Goal: Information Seeking & Learning: Learn about a topic

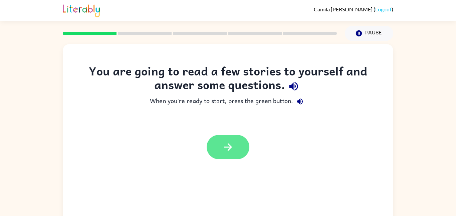
click at [240, 146] on button "button" at bounding box center [228, 147] width 43 height 24
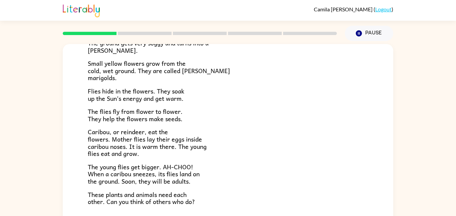
scroll to position [101, 0]
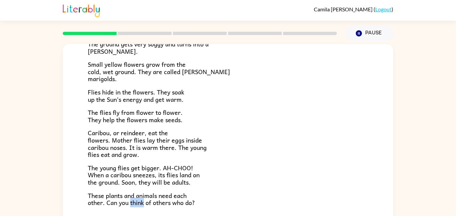
click at [106, 188] on div "Near the top of the world is land called tundra. The tundra is flat and has no …" at bounding box center [228, 94] width 281 height 224
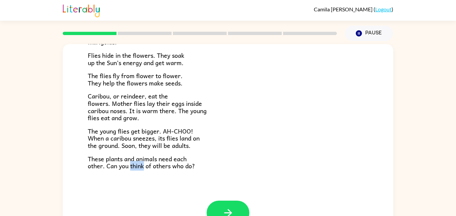
scroll to position [19, 0]
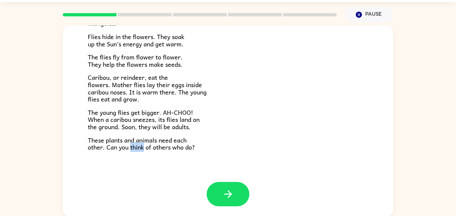
click at [134, 148] on span "These plants and animals need each other. Can you think of others who do?" at bounding box center [141, 143] width 107 height 17
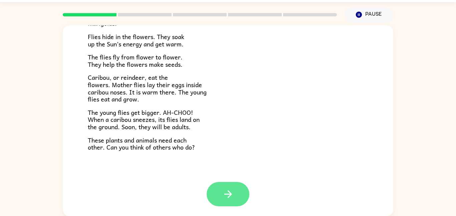
click at [211, 195] on button "button" at bounding box center [228, 194] width 43 height 24
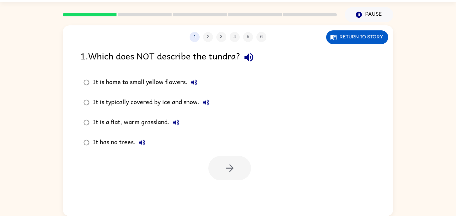
scroll to position [0, 0]
click at [253, 60] on icon "button" at bounding box center [249, 57] width 12 height 12
click at [206, 103] on icon "button" at bounding box center [206, 103] width 6 height 6
click at [175, 124] on icon "button" at bounding box center [176, 123] width 6 height 6
click at [143, 144] on icon "button" at bounding box center [142, 143] width 6 height 6
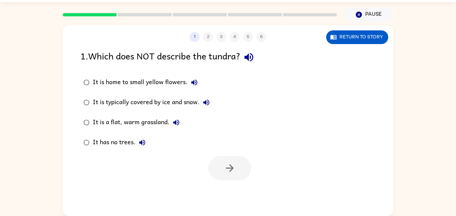
click at [157, 122] on div "It is a flat, warm grassland." at bounding box center [138, 122] width 90 height 13
click at [234, 166] on icon "button" at bounding box center [230, 168] width 12 height 12
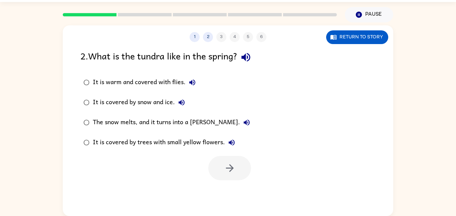
click at [166, 116] on div "The snow melts, and it turns into a [PERSON_NAME]." at bounding box center [173, 122] width 161 height 13
click at [183, 147] on div "It is covered by trees with small yellow flowers." at bounding box center [166, 142] width 146 height 13
click at [235, 187] on div "1 2 3 4 5 6 Return to story 2 . What is the tundra like in the spring? It is wa…" at bounding box center [228, 120] width 331 height 191
click at [243, 161] on button "button" at bounding box center [229, 168] width 43 height 24
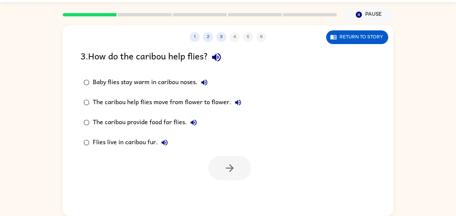
click at [179, 133] on label "Flies live in caribou fur." at bounding box center [162, 143] width 171 height 20
click at [128, 91] on label "Baby flies stay warm in caribou noses." at bounding box center [162, 82] width 171 height 20
click at [234, 174] on button "button" at bounding box center [229, 168] width 43 height 24
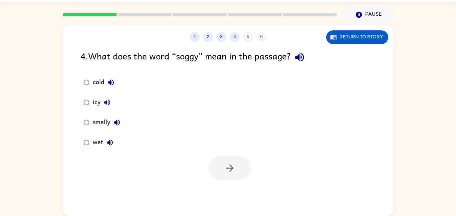
click at [98, 147] on div "wet" at bounding box center [105, 142] width 24 height 13
click at [214, 166] on button "button" at bounding box center [229, 168] width 43 height 24
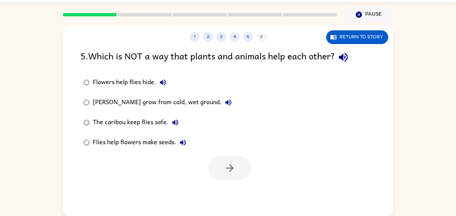
click at [161, 139] on div "Flies help flowers make seeds." at bounding box center [141, 142] width 97 height 13
click at [123, 78] on div "Flowers help flies hide." at bounding box center [131, 82] width 77 height 13
click at [125, 100] on div "[PERSON_NAME] grow from cold, wet ground." at bounding box center [164, 102] width 142 height 13
click at [126, 117] on div "The caribou keep flies safe." at bounding box center [137, 122] width 89 height 13
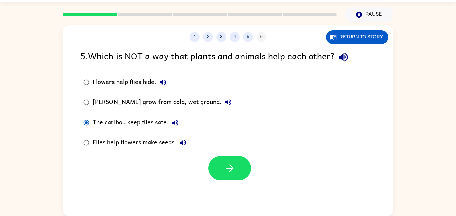
click at [122, 137] on div "Flies help flowers make seeds." at bounding box center [141, 142] width 97 height 13
click at [128, 102] on div "[PERSON_NAME] grow from cold, wet ground." at bounding box center [164, 102] width 142 height 13
click at [233, 166] on icon "button" at bounding box center [230, 168] width 12 height 12
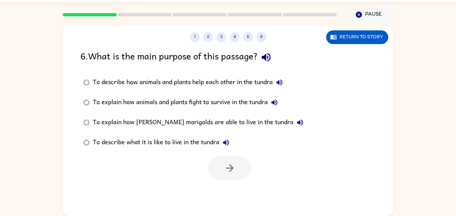
click at [275, 104] on icon "button" at bounding box center [274, 103] width 8 height 8
click at [278, 103] on icon "button" at bounding box center [274, 103] width 8 height 8
click at [296, 124] on icon "button" at bounding box center [300, 123] width 8 height 8
click at [118, 141] on div "To describe what it is like to live in the tundra" at bounding box center [163, 142] width 140 height 13
click at [200, 123] on div "To explain how [PERSON_NAME] marigolds are able to live in the tundra" at bounding box center [200, 122] width 214 height 13
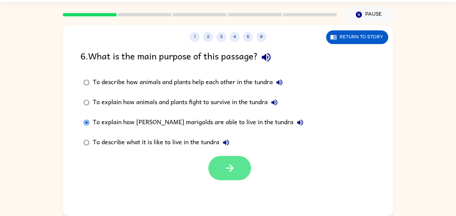
click at [219, 160] on button "button" at bounding box center [229, 168] width 43 height 24
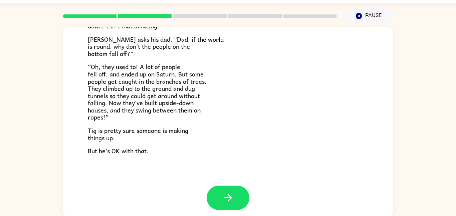
scroll to position [194, 0]
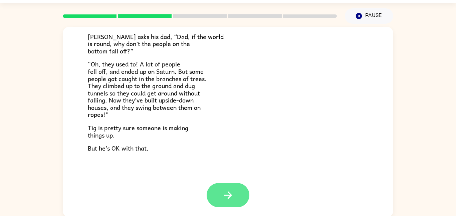
click at [214, 190] on button "button" at bounding box center [228, 195] width 43 height 24
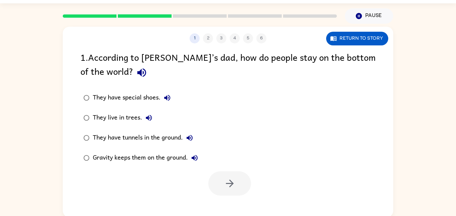
click at [136, 74] on icon "button" at bounding box center [142, 73] width 12 height 12
click at [165, 100] on icon "button" at bounding box center [167, 98] width 8 height 8
click at [149, 119] on icon "button" at bounding box center [149, 118] width 8 height 8
click at [192, 136] on icon "button" at bounding box center [190, 138] width 6 height 6
click at [162, 161] on div "Gravity keeps them on the ground." at bounding box center [147, 157] width 109 height 13
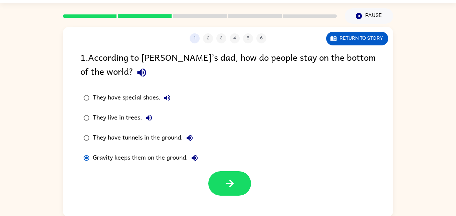
click at [196, 157] on icon "button" at bounding box center [195, 158] width 6 height 6
click at [145, 115] on icon "button" at bounding box center [149, 118] width 8 height 8
click at [183, 161] on div "Gravity keeps them on the ground." at bounding box center [147, 157] width 109 height 13
click at [215, 180] on button "button" at bounding box center [229, 183] width 43 height 24
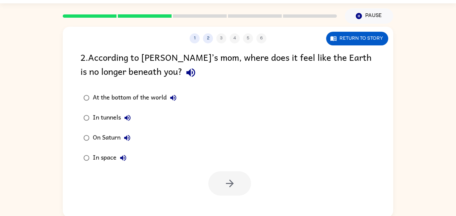
click at [186, 73] on icon "button" at bounding box center [190, 72] width 9 height 9
click at [172, 95] on icon "button" at bounding box center [173, 98] width 8 height 8
click at [131, 116] on icon "button" at bounding box center [128, 118] width 8 height 8
click at [128, 135] on icon "button" at bounding box center [127, 138] width 8 height 8
click at [124, 161] on icon "button" at bounding box center [123, 158] width 8 height 8
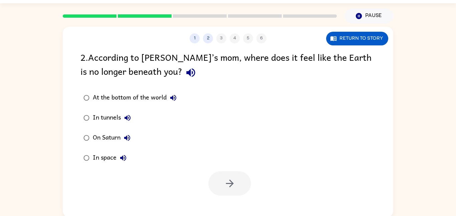
click at [116, 159] on div "In space" at bounding box center [111, 157] width 37 height 13
click at [217, 182] on button "button" at bounding box center [229, 183] width 43 height 24
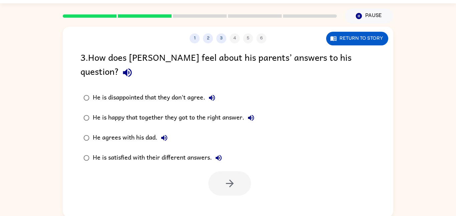
click at [133, 67] on icon "button" at bounding box center [128, 73] width 12 height 12
click at [216, 94] on icon "button" at bounding box center [212, 98] width 8 height 8
click at [257, 111] on button "He is happy that together they got to the right answer." at bounding box center [250, 117] width 13 height 13
click at [162, 135] on icon "button" at bounding box center [164, 138] width 6 height 6
click at [218, 155] on icon "button" at bounding box center [219, 158] width 6 height 6
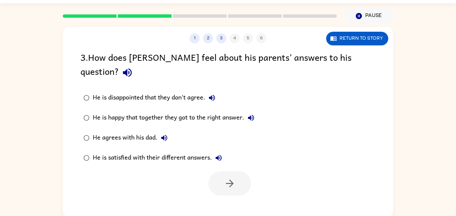
click at [186, 151] on div "He is satisfied with their different answers." at bounding box center [159, 157] width 133 height 13
click at [228, 176] on button "button" at bounding box center [229, 183] width 43 height 24
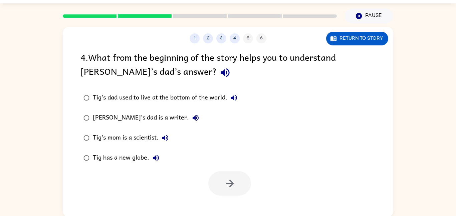
click at [228, 176] on div at bounding box center [229, 183] width 43 height 24
click at [219, 76] on icon "button" at bounding box center [225, 73] width 12 height 12
click at [234, 98] on icon "button" at bounding box center [234, 98] width 6 height 6
click at [193, 118] on icon "button" at bounding box center [196, 118] width 6 height 6
click at [164, 137] on icon "button" at bounding box center [165, 138] width 6 height 6
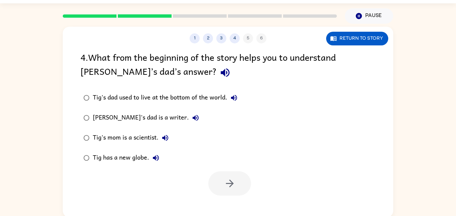
click at [152, 159] on icon "button" at bounding box center [156, 158] width 8 height 8
click at [148, 116] on div "[PERSON_NAME]'s dad is a writer." at bounding box center [148, 117] width 110 height 13
click at [216, 175] on button "button" at bounding box center [229, 183] width 43 height 24
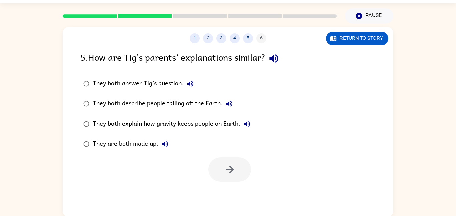
click at [196, 44] on div "1 2 3 4 5 6 Return to story 5 . How are [PERSON_NAME]’s parents’ explanations s…" at bounding box center [228, 122] width 331 height 191
click at [198, 40] on button "1" at bounding box center [195, 38] width 10 height 10
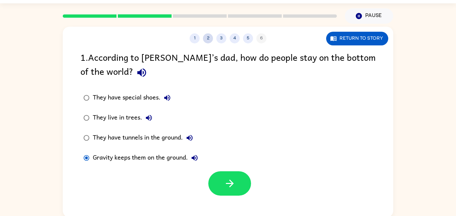
click at [207, 43] on button "2" at bounding box center [208, 38] width 10 height 10
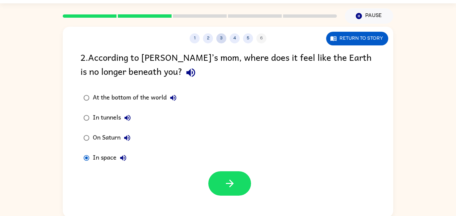
click at [221, 43] on button "3" at bounding box center [221, 38] width 10 height 10
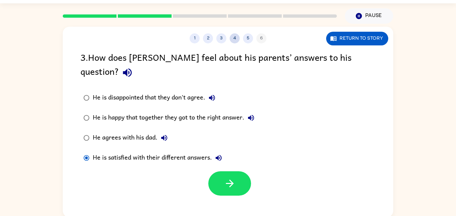
click at [232, 42] on button "4" at bounding box center [235, 38] width 10 height 10
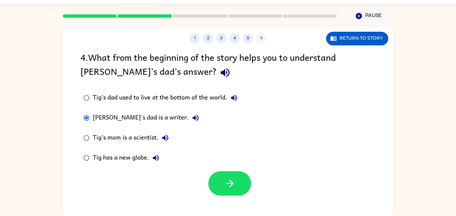
click at [217, 43] on div "1 2 3 4 5 6" at bounding box center [228, 38] width 331 height 10
click at [220, 39] on button "3" at bounding box center [221, 38] width 10 height 10
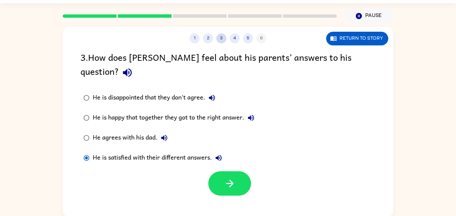
click at [219, 42] on button "3" at bounding box center [221, 38] width 10 height 10
click at [210, 41] on button "2" at bounding box center [208, 38] width 10 height 10
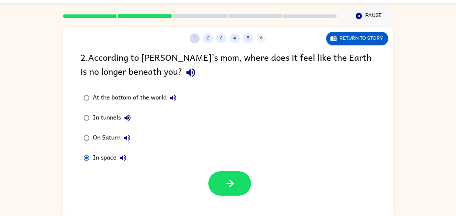
click at [199, 39] on button "1" at bounding box center [195, 38] width 10 height 10
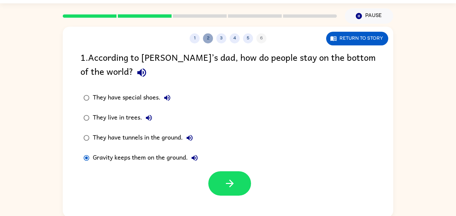
click at [208, 40] on button "2" at bounding box center [208, 38] width 10 height 10
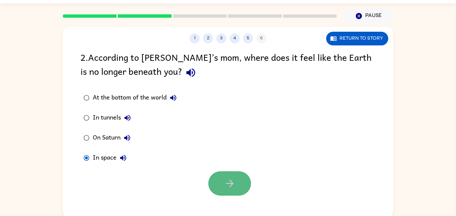
click at [222, 189] on button "button" at bounding box center [229, 183] width 43 height 24
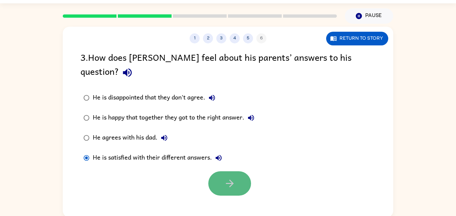
click at [222, 180] on button "button" at bounding box center [229, 183] width 43 height 24
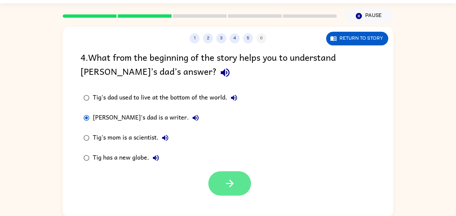
click at [216, 178] on button "button" at bounding box center [229, 183] width 43 height 24
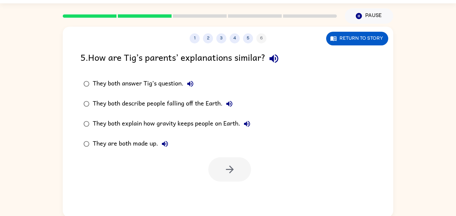
click at [277, 59] on icon "button" at bounding box center [274, 59] width 12 height 12
click at [189, 84] on icon "button" at bounding box center [190, 84] width 6 height 6
click at [229, 105] on icon "button" at bounding box center [229, 104] width 6 height 6
click at [247, 123] on icon "button" at bounding box center [247, 124] width 8 height 8
click at [164, 140] on button "They are both made up." at bounding box center [164, 143] width 13 height 13
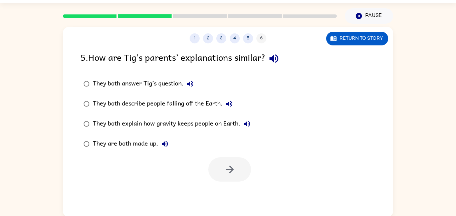
click at [195, 120] on div "They both explain how gravity keeps people on Earth." at bounding box center [173, 123] width 161 height 13
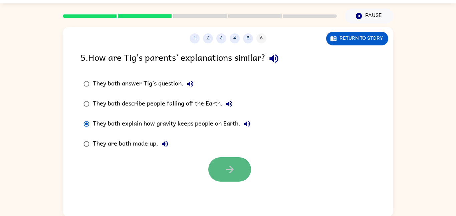
click at [226, 178] on button "button" at bounding box center [229, 169] width 43 height 24
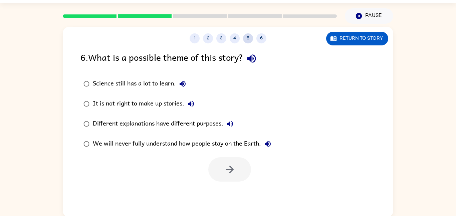
click at [246, 38] on button "5" at bounding box center [248, 38] width 10 height 10
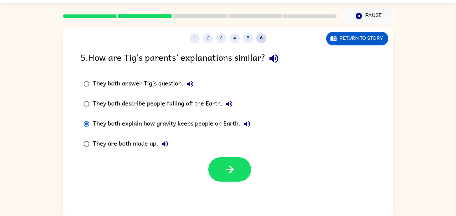
click at [258, 41] on button "6" at bounding box center [261, 38] width 10 height 10
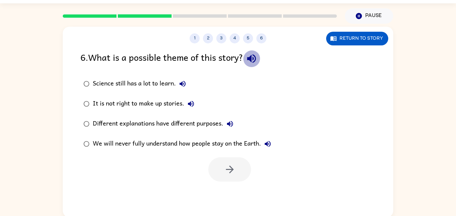
click at [256, 57] on icon "button" at bounding box center [252, 59] width 12 height 12
click at [184, 83] on icon "button" at bounding box center [183, 84] width 6 height 6
click at [190, 101] on icon "button" at bounding box center [191, 104] width 8 height 8
click at [231, 125] on icon "button" at bounding box center [230, 124] width 6 height 6
click at [267, 144] on icon "button" at bounding box center [268, 144] width 6 height 6
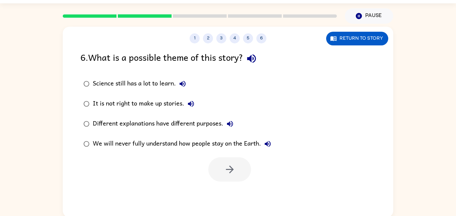
click at [250, 145] on div "We will never fully understand how people stay on the Earth." at bounding box center [184, 143] width 182 height 13
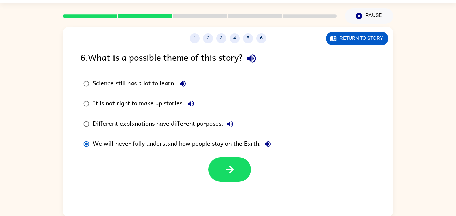
click at [221, 122] on div "Different explanations have different purposes." at bounding box center [165, 123] width 144 height 13
click at [230, 126] on icon "button" at bounding box center [230, 124] width 6 height 6
click at [232, 186] on div "1 2 3 4 5 6 Return to story 6 . What is a possible theme of this story? Science…" at bounding box center [228, 122] width 331 height 191
click at [233, 126] on icon "button" at bounding box center [230, 124] width 8 height 8
click at [232, 164] on icon "button" at bounding box center [230, 170] width 12 height 12
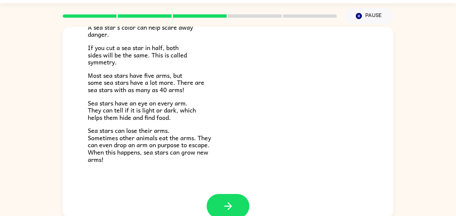
scroll to position [193, 0]
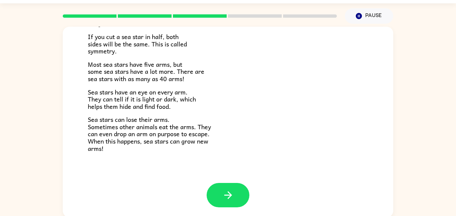
click at [206, 189] on div at bounding box center [228, 200] width 331 height 34
click at [237, 199] on button "button" at bounding box center [228, 195] width 43 height 24
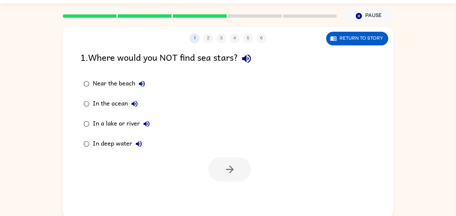
scroll to position [0, 0]
click at [251, 59] on icon "button" at bounding box center [246, 58] width 9 height 9
click at [143, 84] on icon "button" at bounding box center [142, 84] width 8 height 8
click at [132, 101] on icon "button" at bounding box center [135, 104] width 8 height 8
click at [146, 124] on icon "button" at bounding box center [147, 124] width 6 height 6
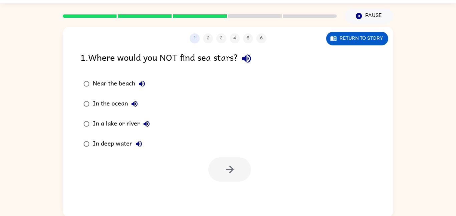
click at [140, 145] on icon "button" at bounding box center [139, 144] width 8 height 8
click at [132, 124] on div "In a lake or river" at bounding box center [123, 123] width 60 height 13
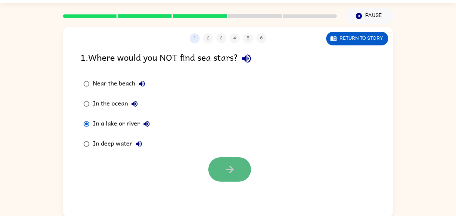
click at [242, 176] on button "button" at bounding box center [229, 169] width 43 height 24
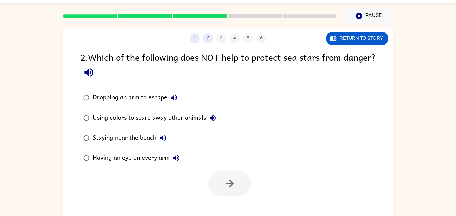
click at [93, 72] on icon "button" at bounding box center [88, 72] width 9 height 9
click at [259, 18] on div at bounding box center [200, 15] width 282 height 23
click at [95, 73] on icon "button" at bounding box center [89, 73] width 12 height 12
click at [169, 101] on button "Dropping an arm to escape" at bounding box center [173, 97] width 13 height 13
click at [217, 120] on icon "button" at bounding box center [213, 118] width 8 height 8
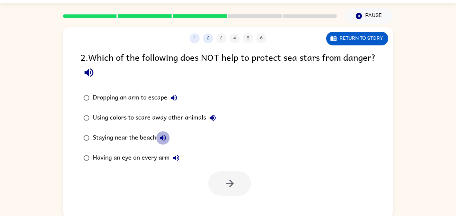
click at [166, 135] on icon "button" at bounding box center [163, 138] width 8 height 8
click at [178, 156] on icon "button" at bounding box center [176, 158] width 8 height 8
click at [156, 160] on div "Having an eye on every arm" at bounding box center [138, 157] width 90 height 13
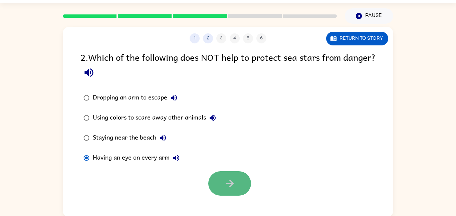
click at [226, 194] on button "button" at bounding box center [229, 183] width 43 height 24
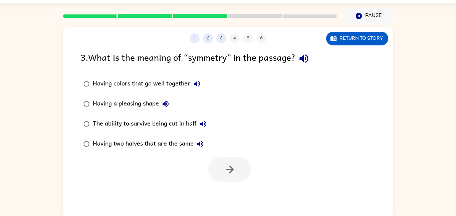
click at [306, 58] on icon "button" at bounding box center [304, 58] width 9 height 9
click at [307, 63] on icon "button" at bounding box center [304, 59] width 12 height 12
click at [161, 102] on button "Having a pleasing shape" at bounding box center [165, 103] width 13 height 13
click at [201, 123] on icon "button" at bounding box center [203, 124] width 6 height 6
click at [202, 145] on icon "button" at bounding box center [200, 144] width 8 height 8
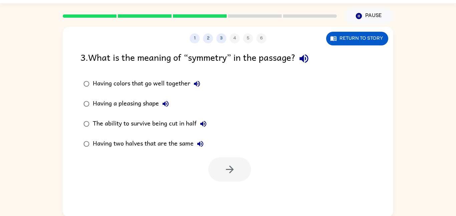
click at [191, 145] on div "Having two halves that are the same" at bounding box center [150, 143] width 114 height 13
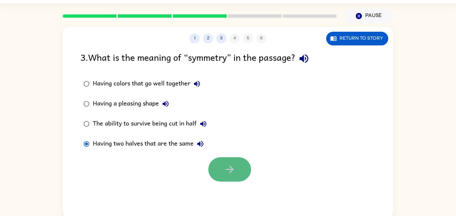
click at [219, 166] on button "button" at bounding box center [229, 169] width 43 height 24
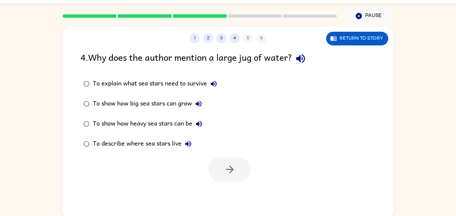
click at [175, 145] on div "To describe where sea stars live" at bounding box center [144, 143] width 102 height 13
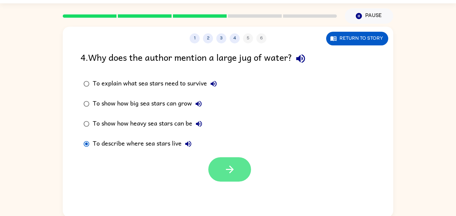
click at [219, 172] on button "button" at bounding box center [229, 169] width 43 height 24
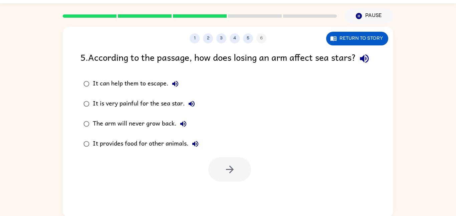
click at [262, 36] on div "1 2 3 4 5 6" at bounding box center [228, 38] width 331 height 10
click at [260, 38] on div "1 2 3 4 5 6" at bounding box center [228, 38] width 331 height 10
click at [245, 36] on button "5" at bounding box center [248, 38] width 10 height 10
click at [250, 38] on button "5" at bounding box center [248, 38] width 10 height 10
click at [236, 39] on button "4" at bounding box center [235, 38] width 10 height 10
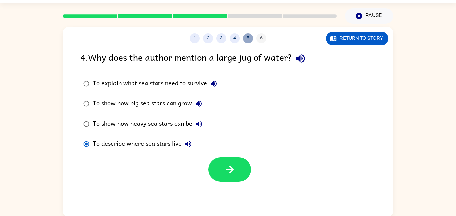
click at [249, 38] on button "5" at bounding box center [248, 38] width 10 height 10
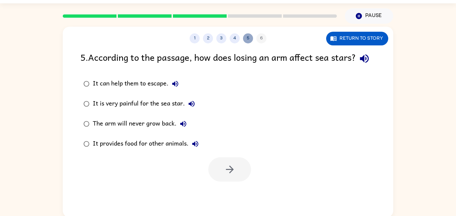
click at [248, 39] on button "5" at bounding box center [248, 38] width 10 height 10
click at [258, 38] on div "1 2 3 4 5 6" at bounding box center [228, 38] width 331 height 10
click at [359, 64] on icon "button" at bounding box center [365, 59] width 12 height 12
click at [114, 90] on div "It can help them to escape." at bounding box center [137, 83] width 89 height 13
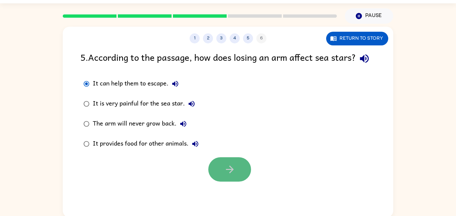
click at [237, 181] on button "button" at bounding box center [229, 169] width 43 height 24
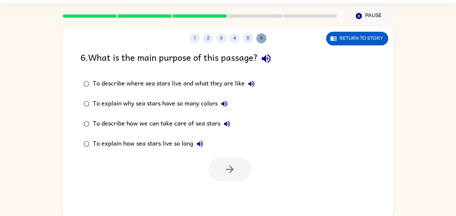
click at [258, 37] on button "6" at bounding box center [261, 38] width 10 height 10
click at [242, 39] on div "1 2 3 4 5 6" at bounding box center [228, 38] width 331 height 10
click at [245, 38] on button "5" at bounding box center [248, 38] width 10 height 10
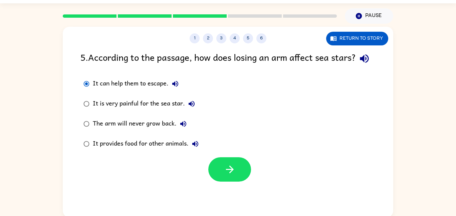
click at [127, 111] on div "It is very painful for the sea star." at bounding box center [146, 103] width 106 height 13
click at [359, 64] on icon "button" at bounding box center [365, 59] width 12 height 12
click at [124, 151] on div "It provides food for other animals." at bounding box center [147, 143] width 109 height 13
click at [196, 147] on icon "button" at bounding box center [195, 144] width 6 height 6
click at [233, 175] on icon "button" at bounding box center [230, 170] width 12 height 12
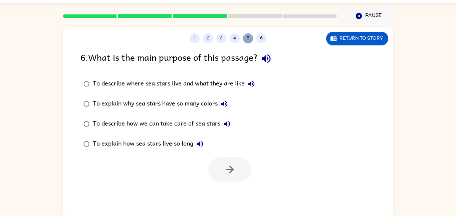
click at [244, 40] on button "5" at bounding box center [248, 38] width 10 height 10
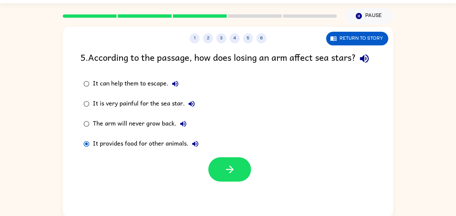
click at [193, 107] on icon "button" at bounding box center [192, 104] width 6 height 6
click at [158, 111] on div "It is very painful for the sea star." at bounding box center [146, 103] width 106 height 13
click at [194, 108] on icon "button" at bounding box center [192, 104] width 8 height 8
click at [258, 40] on button "6" at bounding box center [261, 38] width 10 height 10
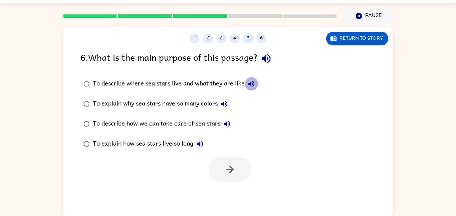
click at [253, 77] on button "To describe where sea stars live and what they are like" at bounding box center [251, 83] width 13 height 13
click at [201, 142] on icon "button" at bounding box center [200, 144] width 8 height 8
click at [190, 146] on div "To explain how sea stars live so long" at bounding box center [150, 143] width 114 height 13
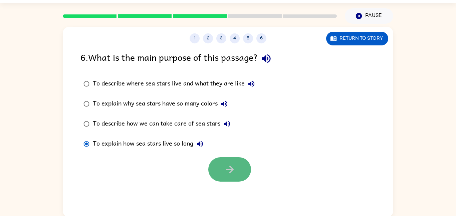
click at [227, 161] on button "button" at bounding box center [229, 169] width 43 height 24
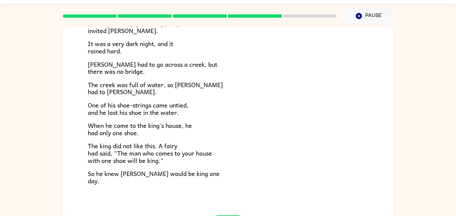
scroll to position [91, 0]
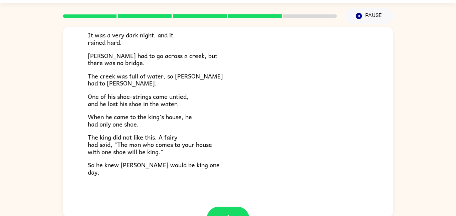
click at [229, 173] on div "[PERSON_NAME] was a brave young man. He lived a little way from the king's city…" at bounding box center [228, 75] width 281 height 201
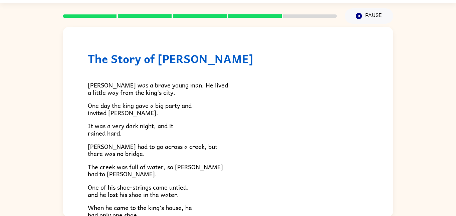
scroll to position [1, 0]
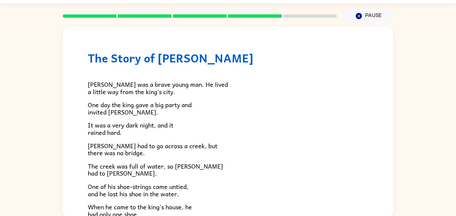
click at [106, 64] on h1 "The Story of [PERSON_NAME]" at bounding box center [228, 58] width 281 height 14
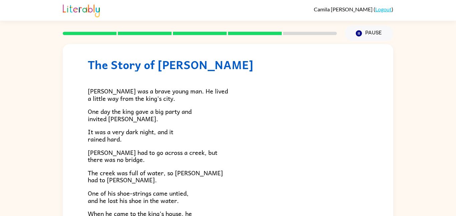
scroll to position [12, 0]
click at [124, 201] on span "One of his shoe-strings came untied, and he lost his shoe in the water." at bounding box center [138, 196] width 101 height 17
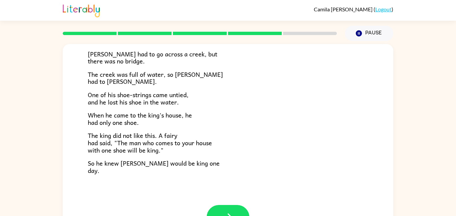
scroll to position [115, 0]
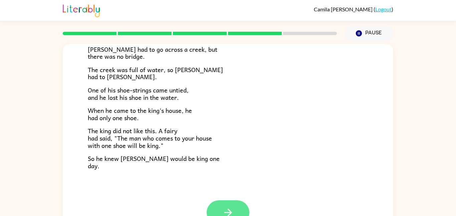
click at [238, 210] on button "button" at bounding box center [228, 212] width 43 height 24
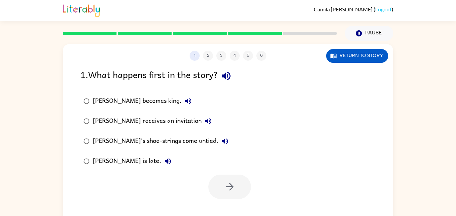
scroll to position [0, 0]
click at [161, 161] on button "[PERSON_NAME] is late." at bounding box center [167, 161] width 13 height 13
click at [221, 144] on icon "button" at bounding box center [225, 141] width 8 height 8
click at [205, 119] on icon "button" at bounding box center [208, 121] width 6 height 6
click at [167, 123] on div "[PERSON_NAME] receives an invitation" at bounding box center [154, 121] width 122 height 13
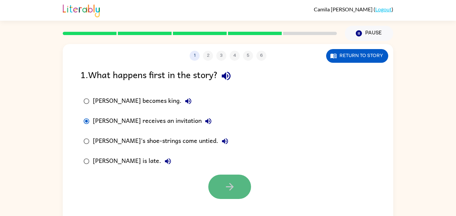
click at [230, 178] on button "button" at bounding box center [229, 187] width 43 height 24
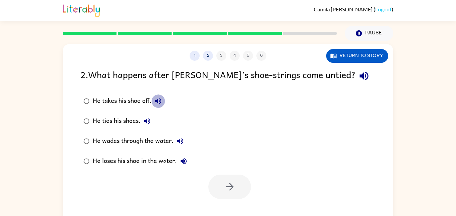
click at [156, 102] on icon "button" at bounding box center [158, 101] width 8 height 8
click at [144, 118] on icon "button" at bounding box center [147, 121] width 8 height 8
click at [183, 140] on icon "button" at bounding box center [180, 141] width 6 height 6
click at [185, 161] on icon "button" at bounding box center [184, 161] width 6 height 6
click at [164, 140] on div "He wades through the water." at bounding box center [140, 141] width 94 height 13
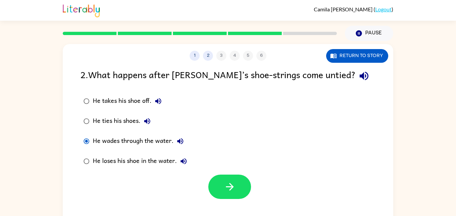
click at [165, 160] on div "He loses his shoe in the water." at bounding box center [142, 161] width 98 height 13
click at [258, 201] on div "1 2 3 4 5 6 Return to story 2 . What happens after [PERSON_NAME]’s shoe-strings…" at bounding box center [228, 139] width 331 height 191
click at [239, 194] on button "button" at bounding box center [229, 187] width 43 height 24
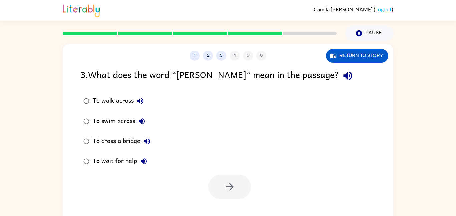
click at [142, 99] on icon "button" at bounding box center [140, 101] width 6 height 6
click at [143, 119] on icon "button" at bounding box center [142, 121] width 6 height 6
click at [130, 143] on div "To cross a bridge" at bounding box center [123, 141] width 61 height 13
click at [227, 186] on icon "button" at bounding box center [230, 187] width 12 height 12
